Goal: Task Accomplishment & Management: Manage account settings

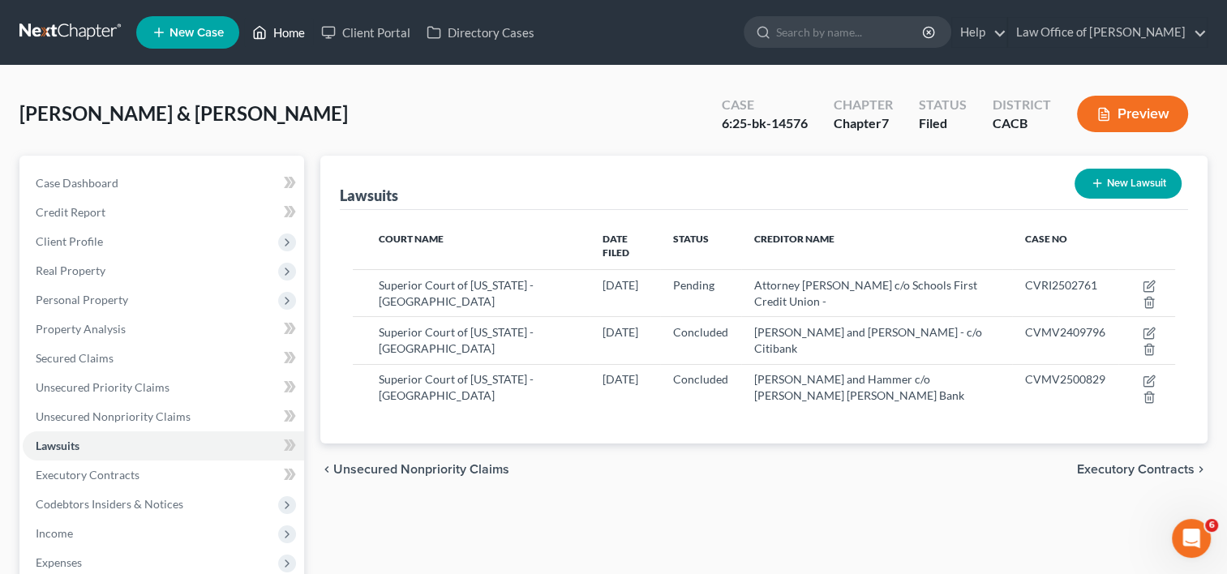
click at [278, 31] on link "Home" at bounding box center [278, 32] width 69 height 29
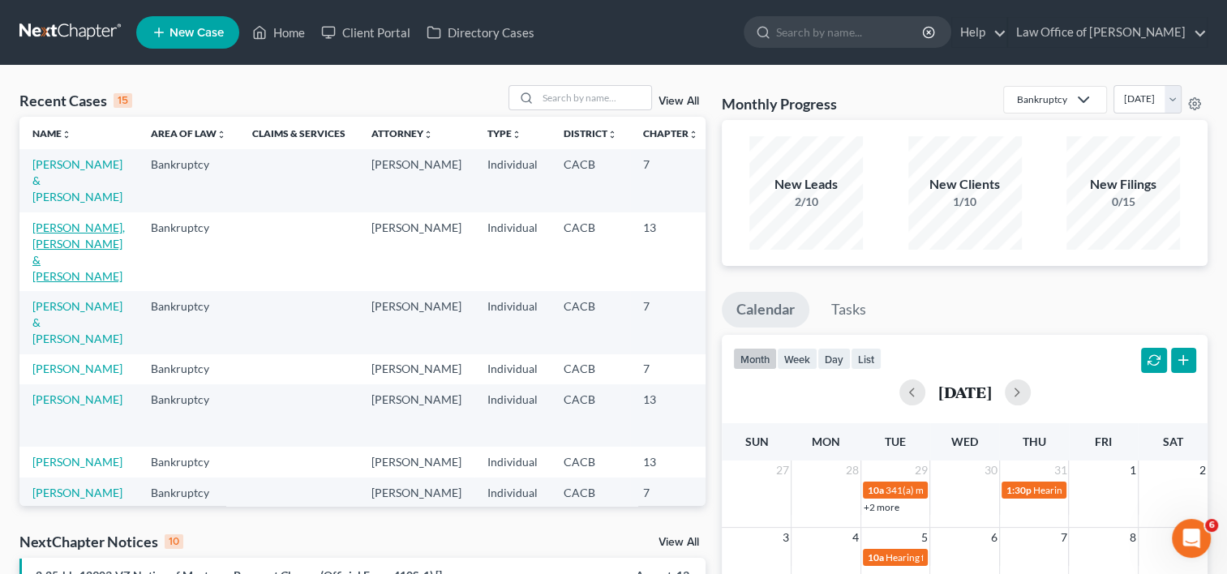
click at [33, 242] on link "[PERSON_NAME], [PERSON_NAME] & [PERSON_NAME]" at bounding box center [78, 252] width 92 height 62
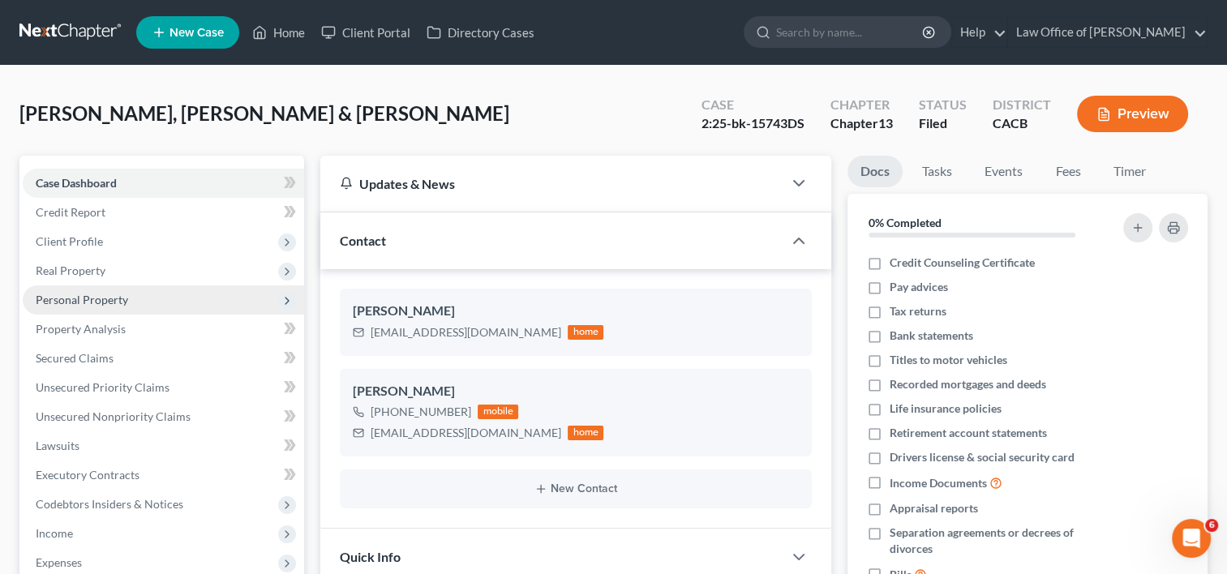
click at [122, 303] on span "Personal Property" at bounding box center [82, 300] width 92 height 14
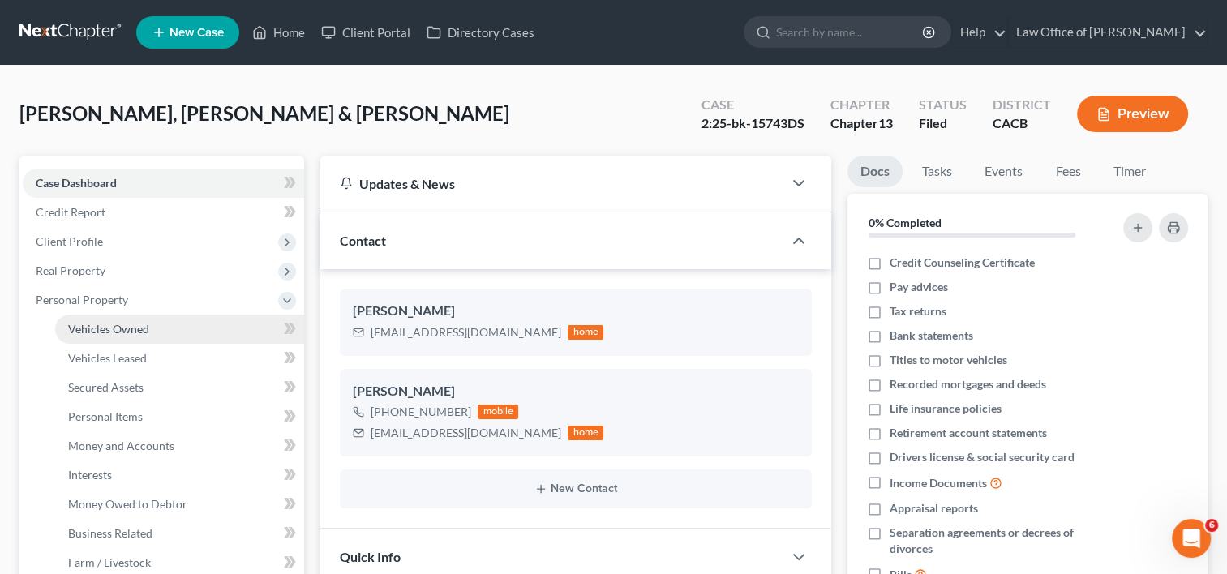
click at [140, 330] on span "Vehicles Owned" at bounding box center [108, 329] width 81 height 14
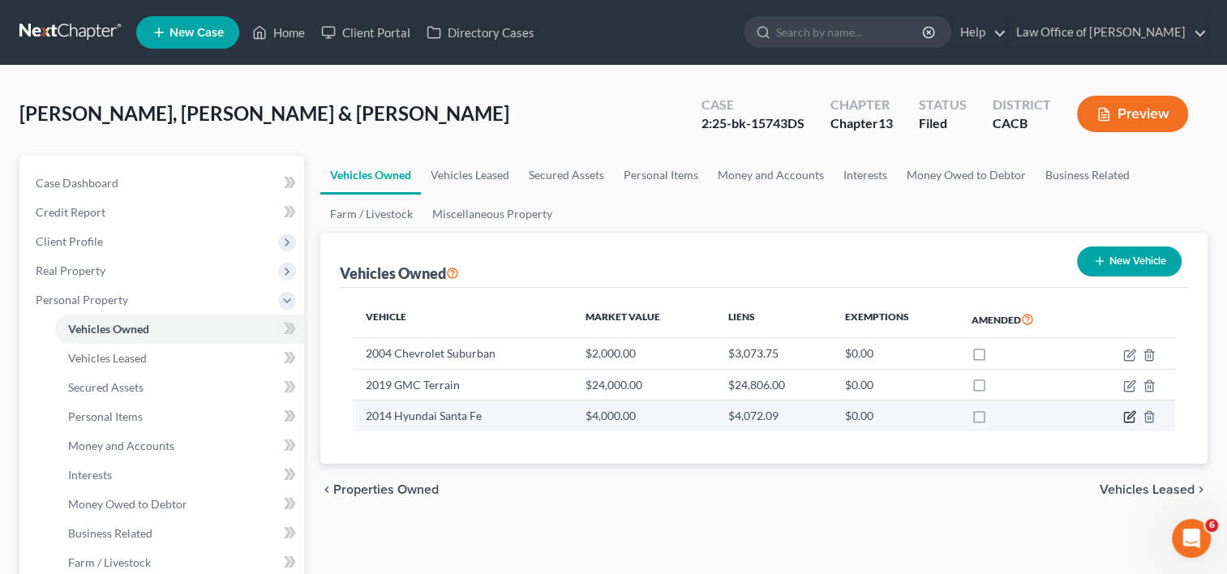
click at [1127, 415] on icon "button" at bounding box center [1129, 416] width 13 height 13
select select "0"
select select "12"
select select "4"
select select "2"
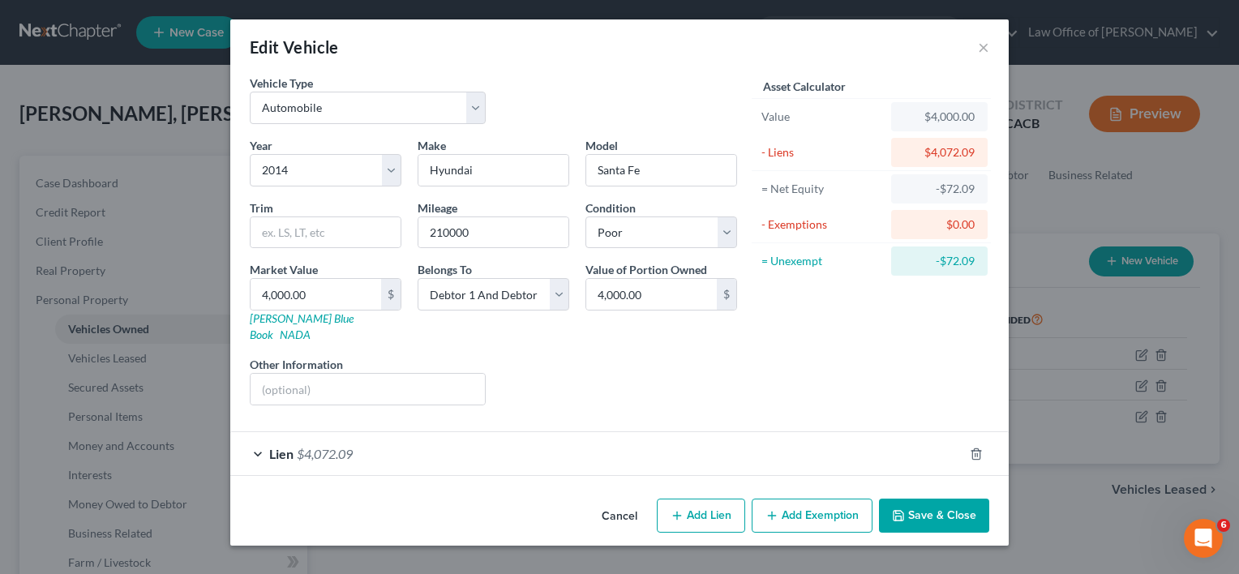
drag, startPoint x: 315, startPoint y: 441, endPoint x: 300, endPoint y: 436, distance: 15.7
click at [300, 446] on span "$4,072.09" at bounding box center [325, 453] width 56 height 15
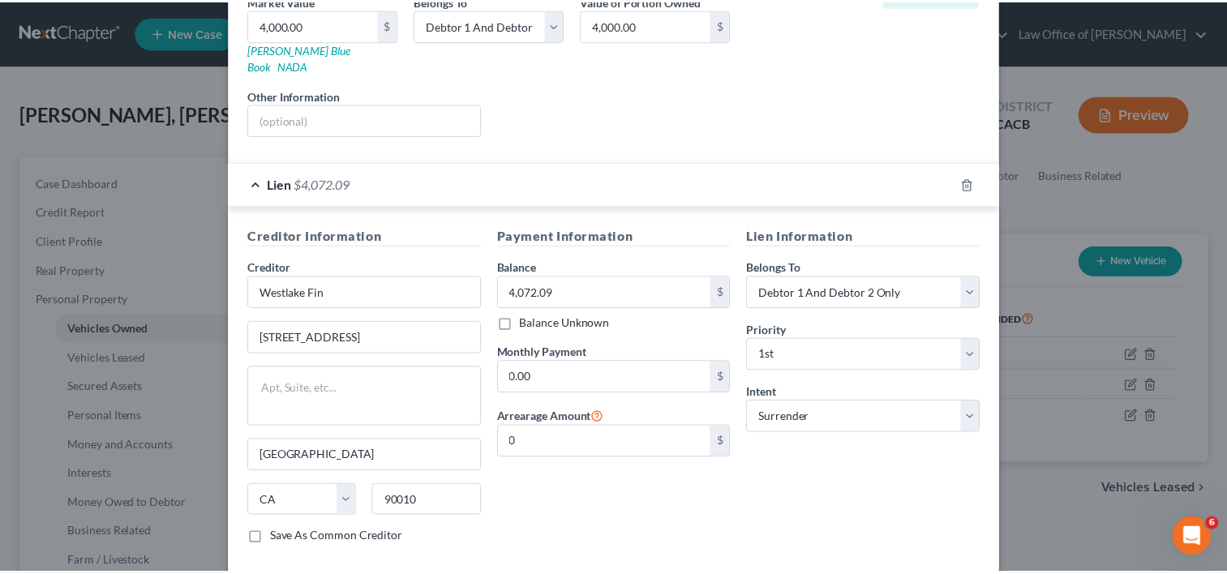
scroll to position [337, 0]
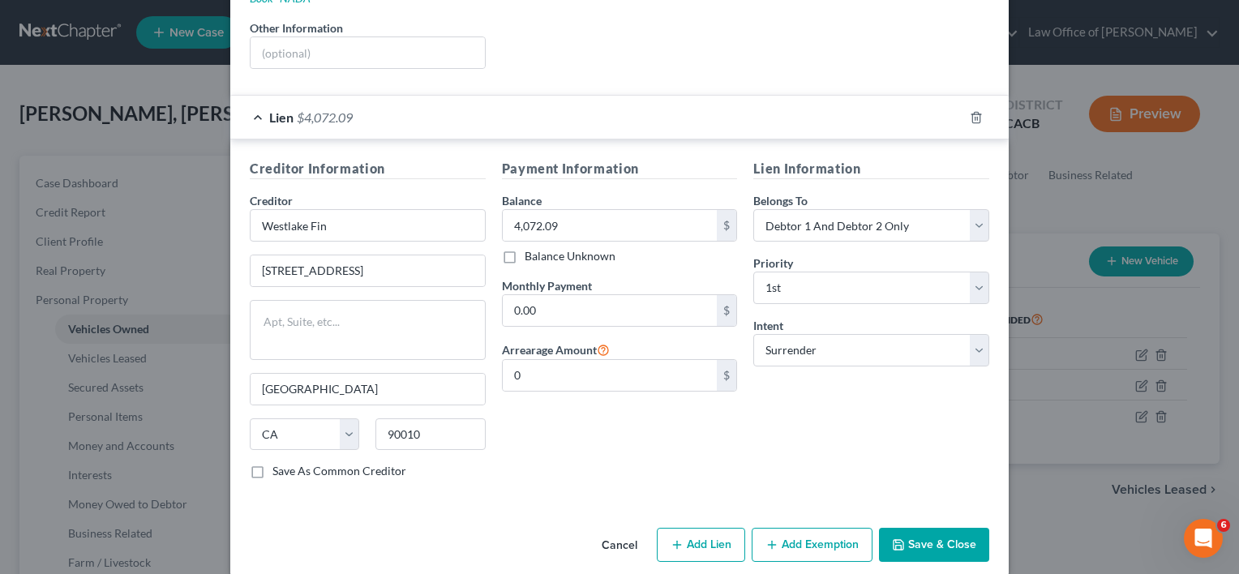
click at [946, 528] on button "Save & Close" at bounding box center [934, 545] width 110 height 34
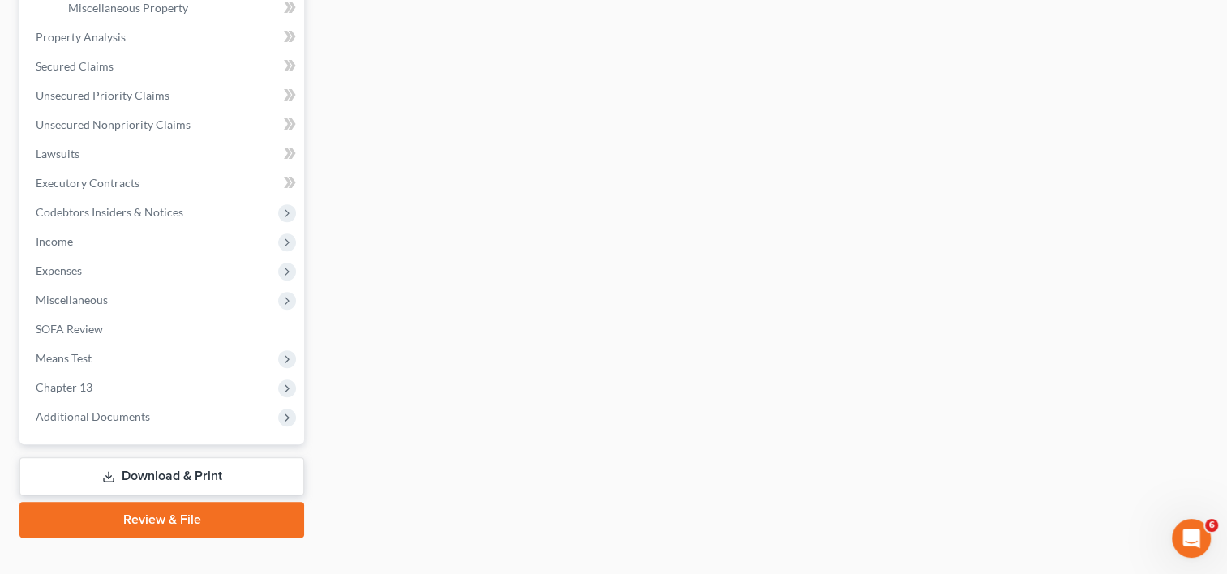
scroll to position [607, 0]
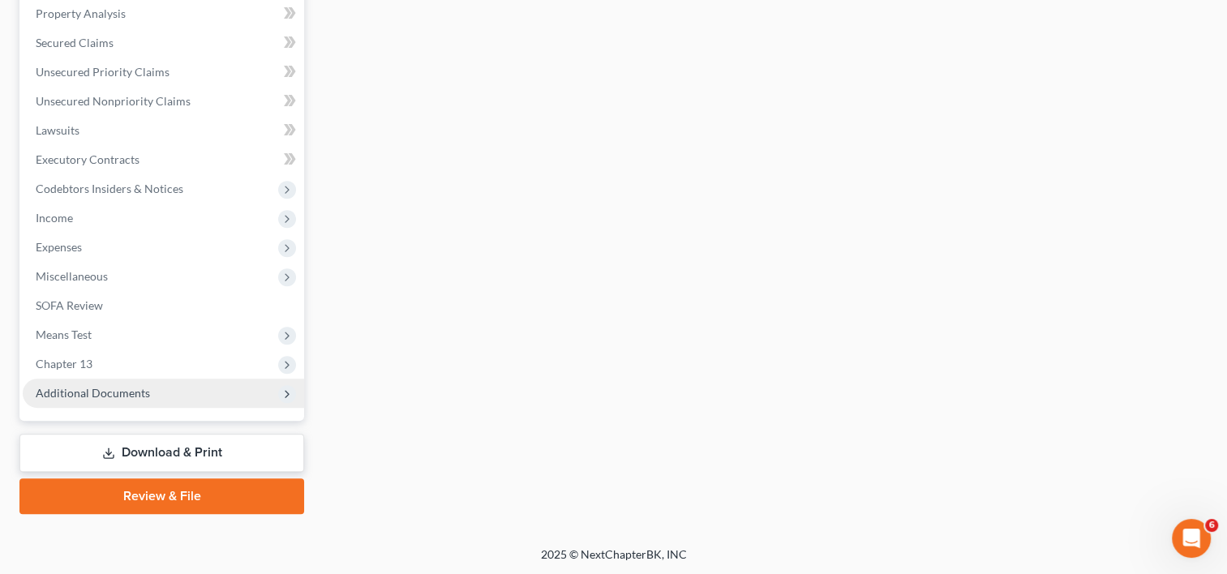
click at [110, 394] on span "Additional Documents" at bounding box center [93, 393] width 114 height 14
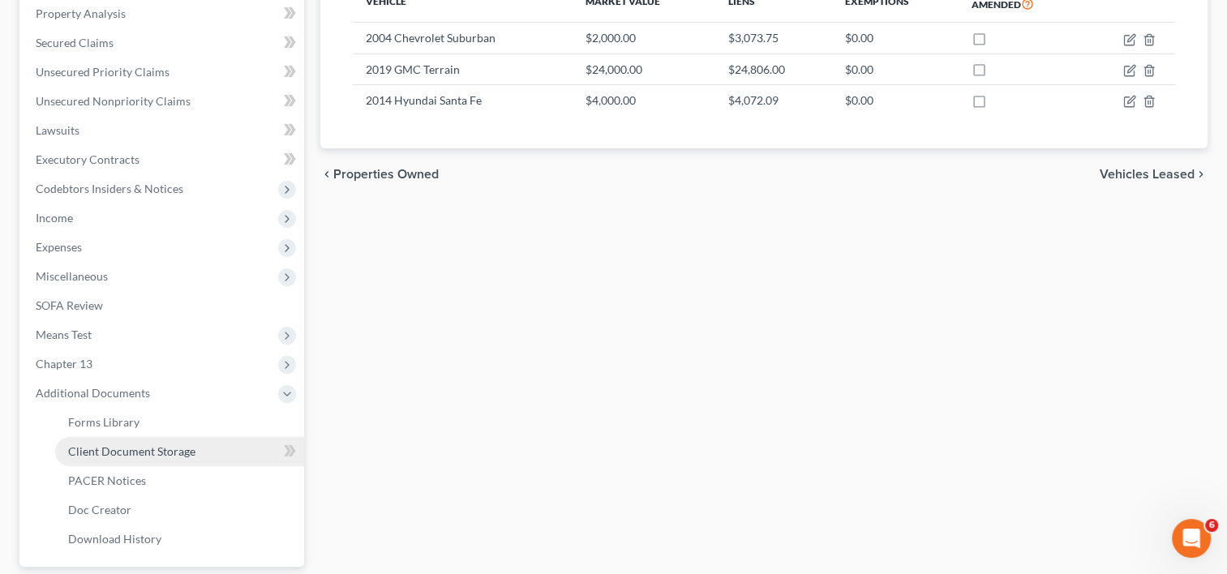
click at [142, 444] on span "Client Document Storage" at bounding box center [131, 451] width 127 height 14
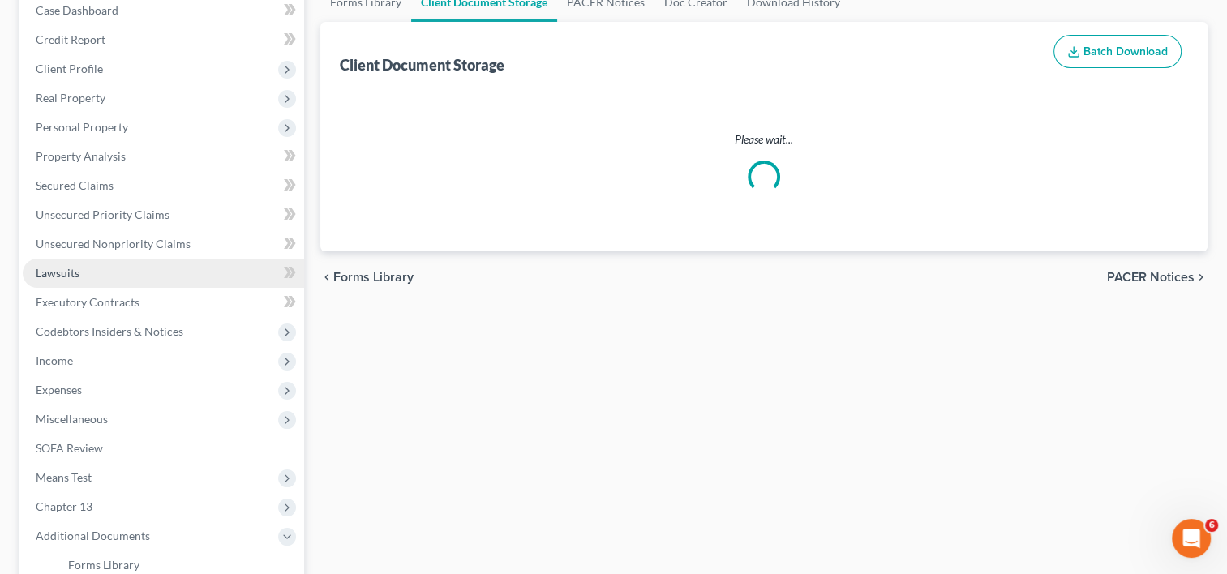
scroll to position [59, 0]
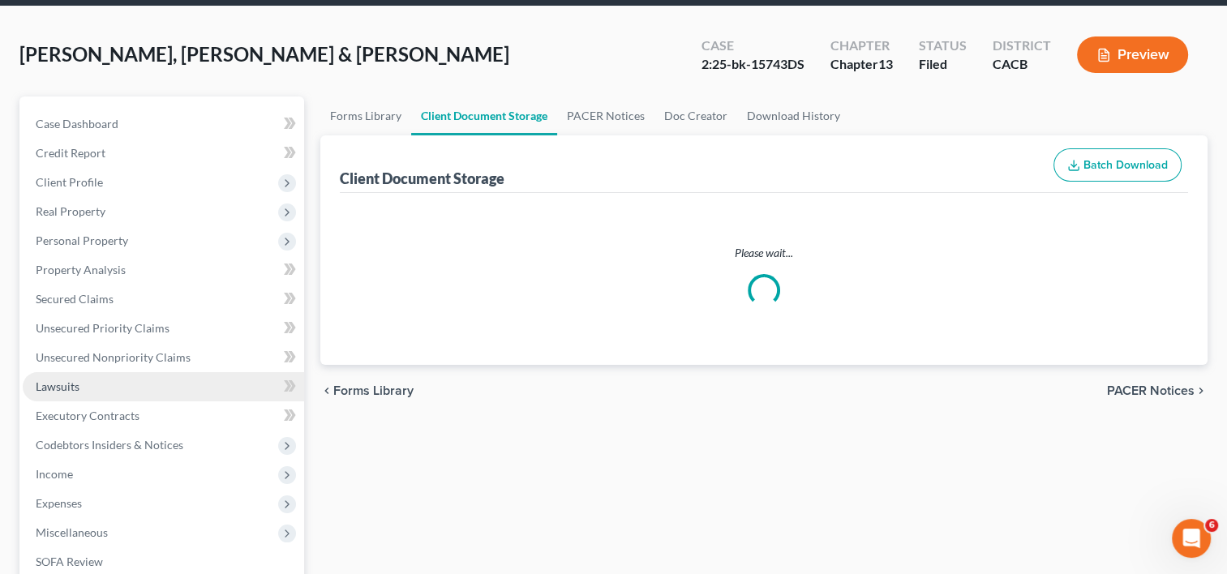
select select "12"
select select "11"
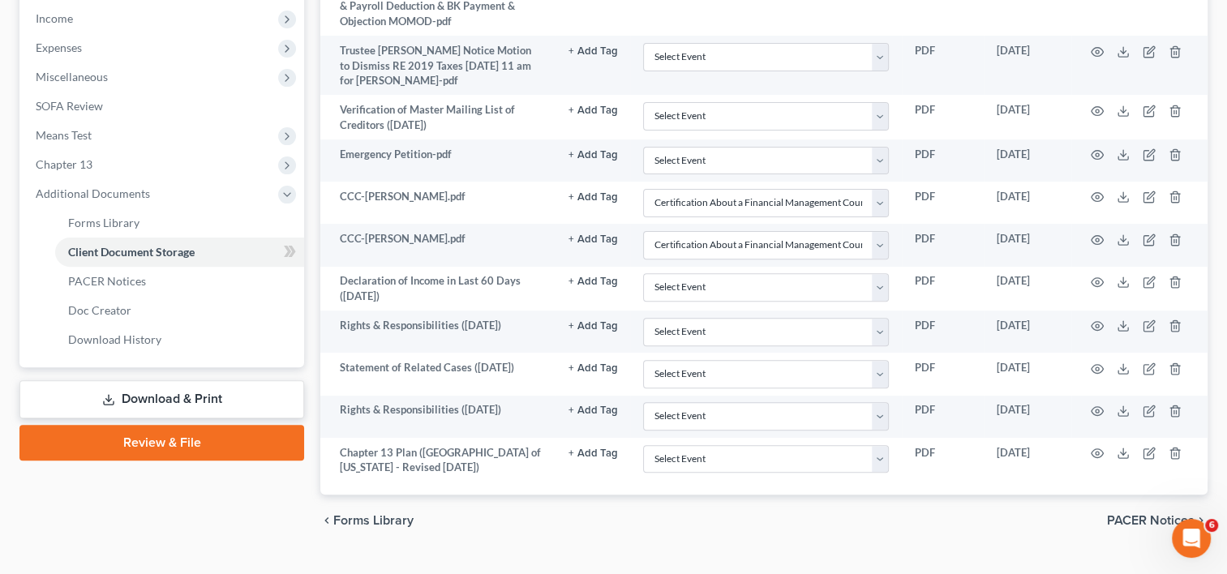
scroll to position [516, 0]
drag, startPoint x: 783, startPoint y: 560, endPoint x: 686, endPoint y: 502, distance: 112.8
drag, startPoint x: 686, startPoint y: 502, endPoint x: 672, endPoint y: 526, distance: 28.4
drag, startPoint x: 672, startPoint y: 526, endPoint x: 730, endPoint y: 555, distance: 64.9
drag, startPoint x: 730, startPoint y: 555, endPoint x: 1148, endPoint y: 548, distance: 418.5
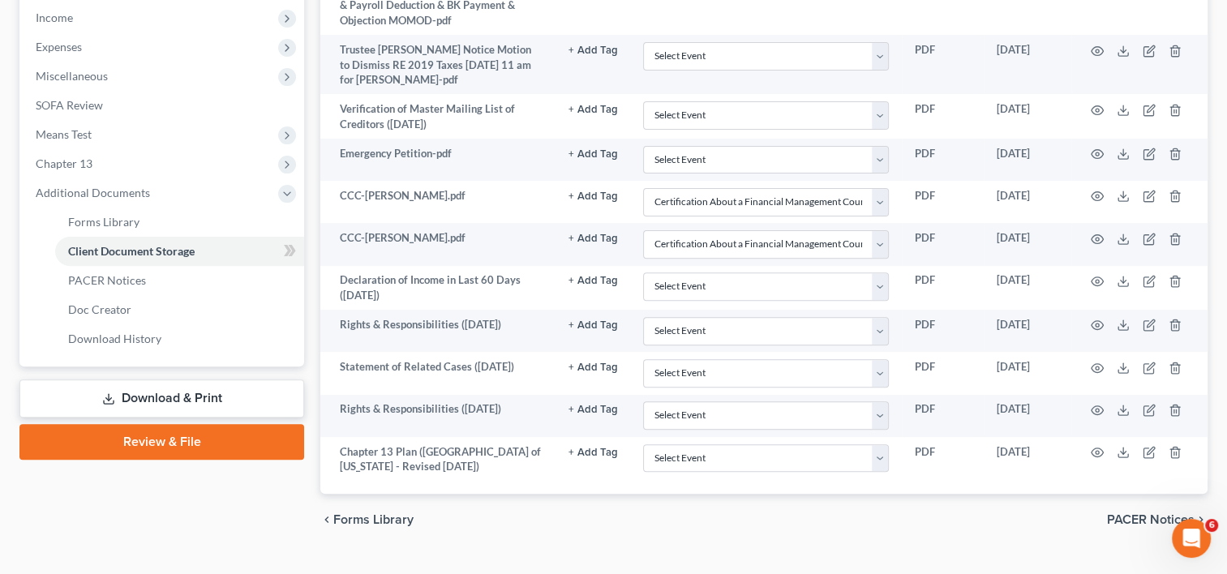
drag, startPoint x: 1148, startPoint y: 548, endPoint x: 834, endPoint y: 522, distance: 315.7
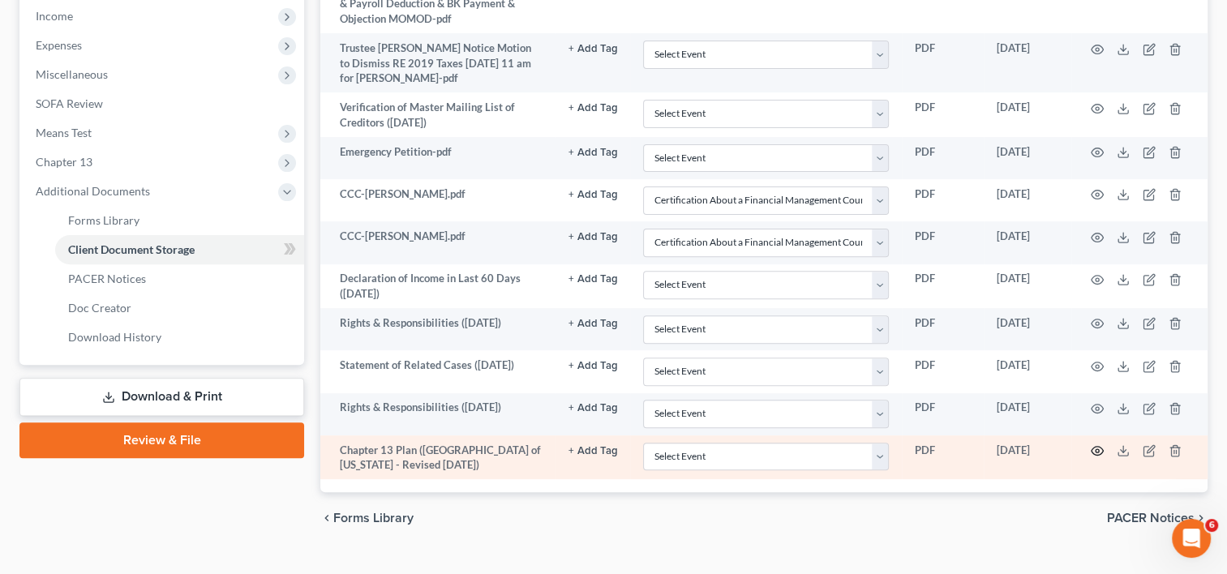
click at [1096, 453] on icon "button" at bounding box center [1097, 450] width 13 height 13
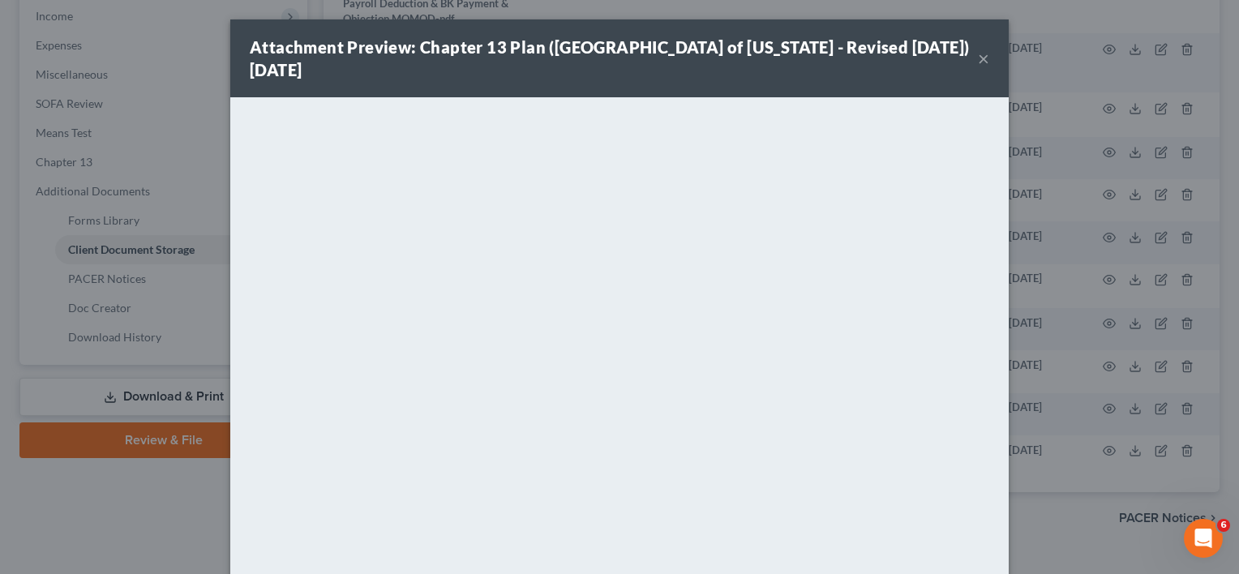
click at [978, 58] on button "×" at bounding box center [983, 58] width 11 height 19
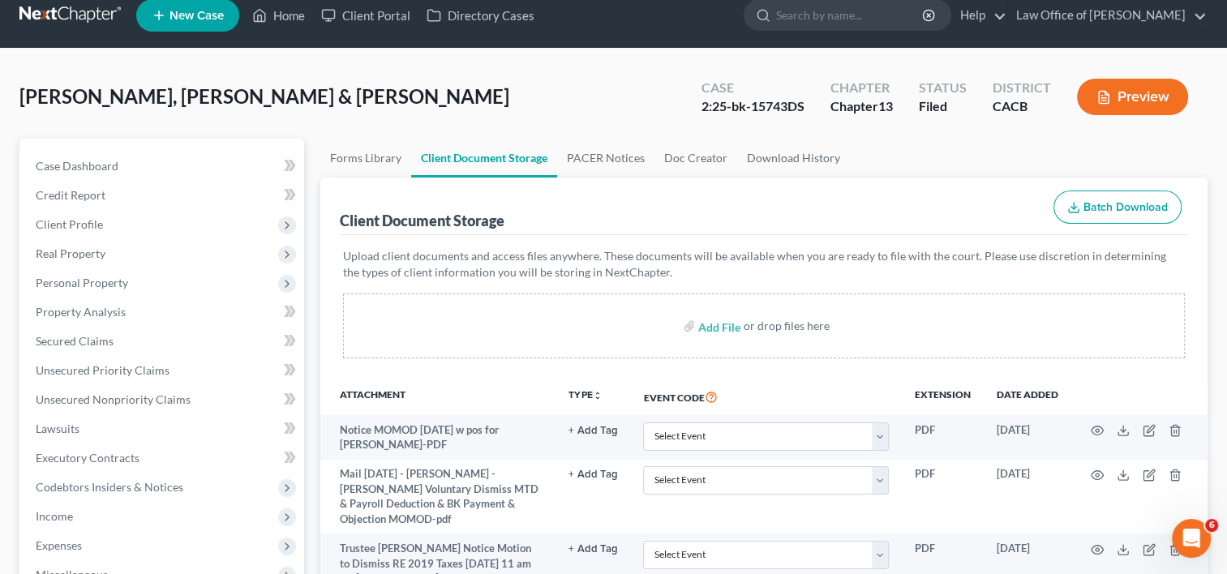
scroll to position [0, 0]
